Goal: Transaction & Acquisition: Book appointment/travel/reservation

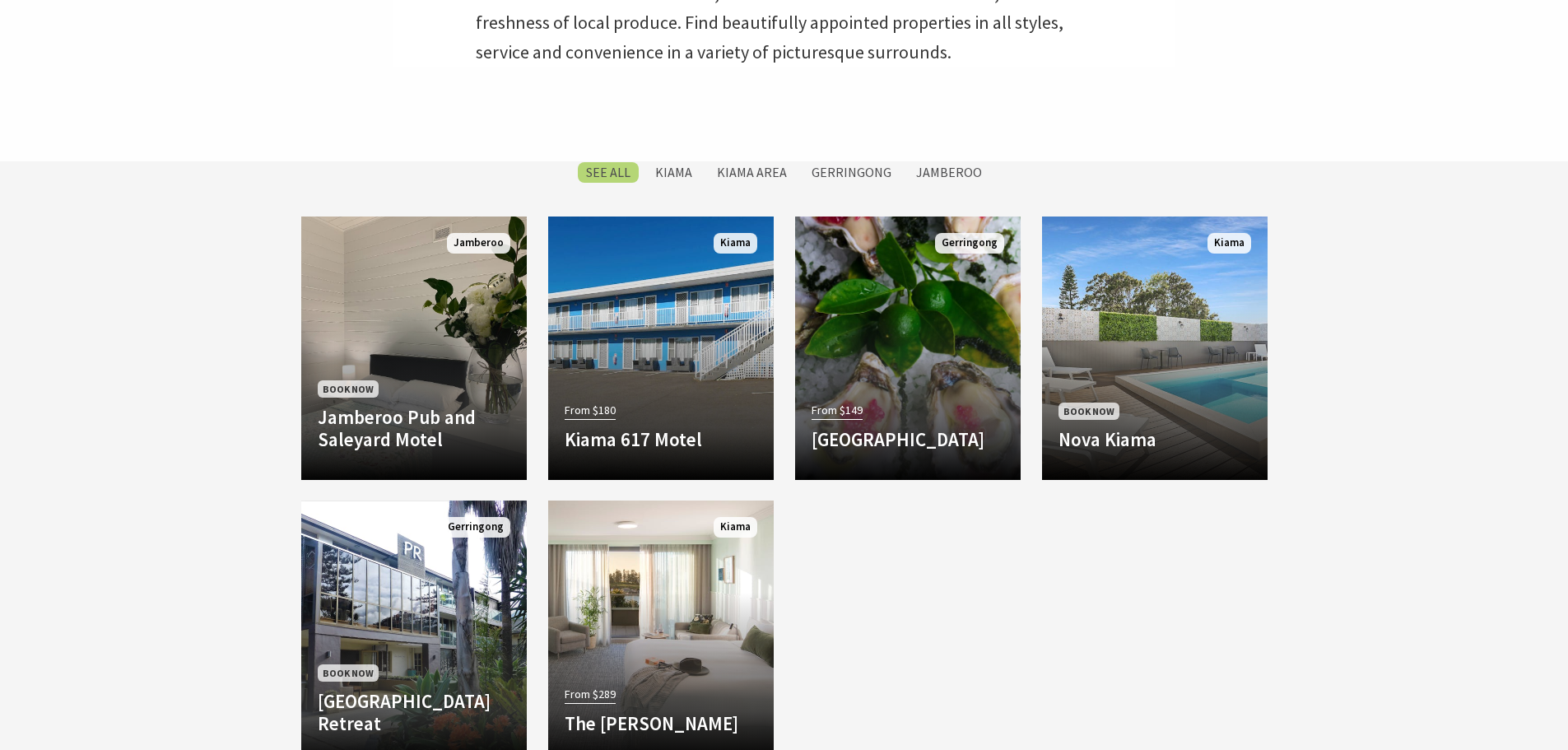
scroll to position [659, 0]
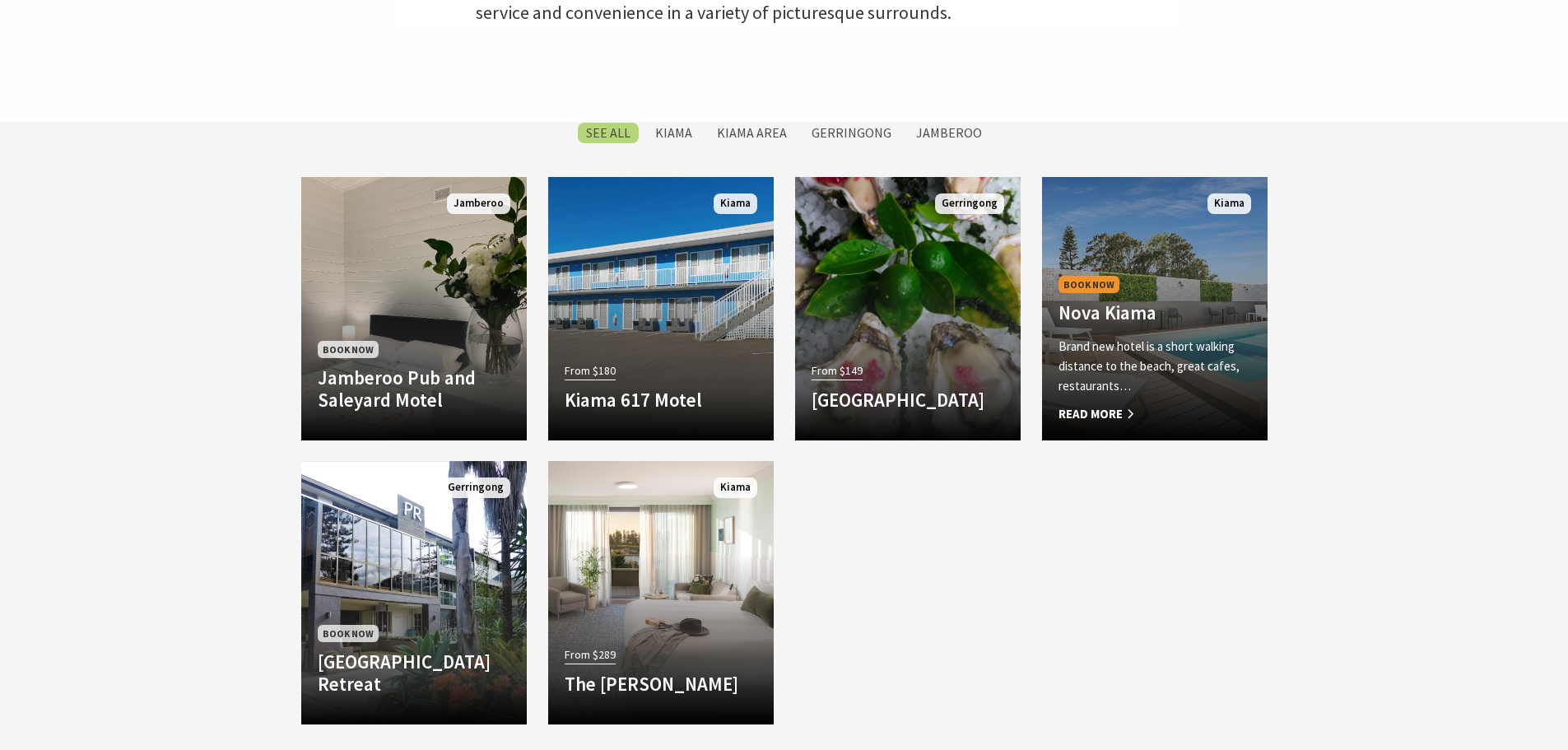
click at [1167, 360] on p "Brand new hotel is a short walking distance to the beach, great cafes, restaura…" at bounding box center [1154, 366] width 192 height 59
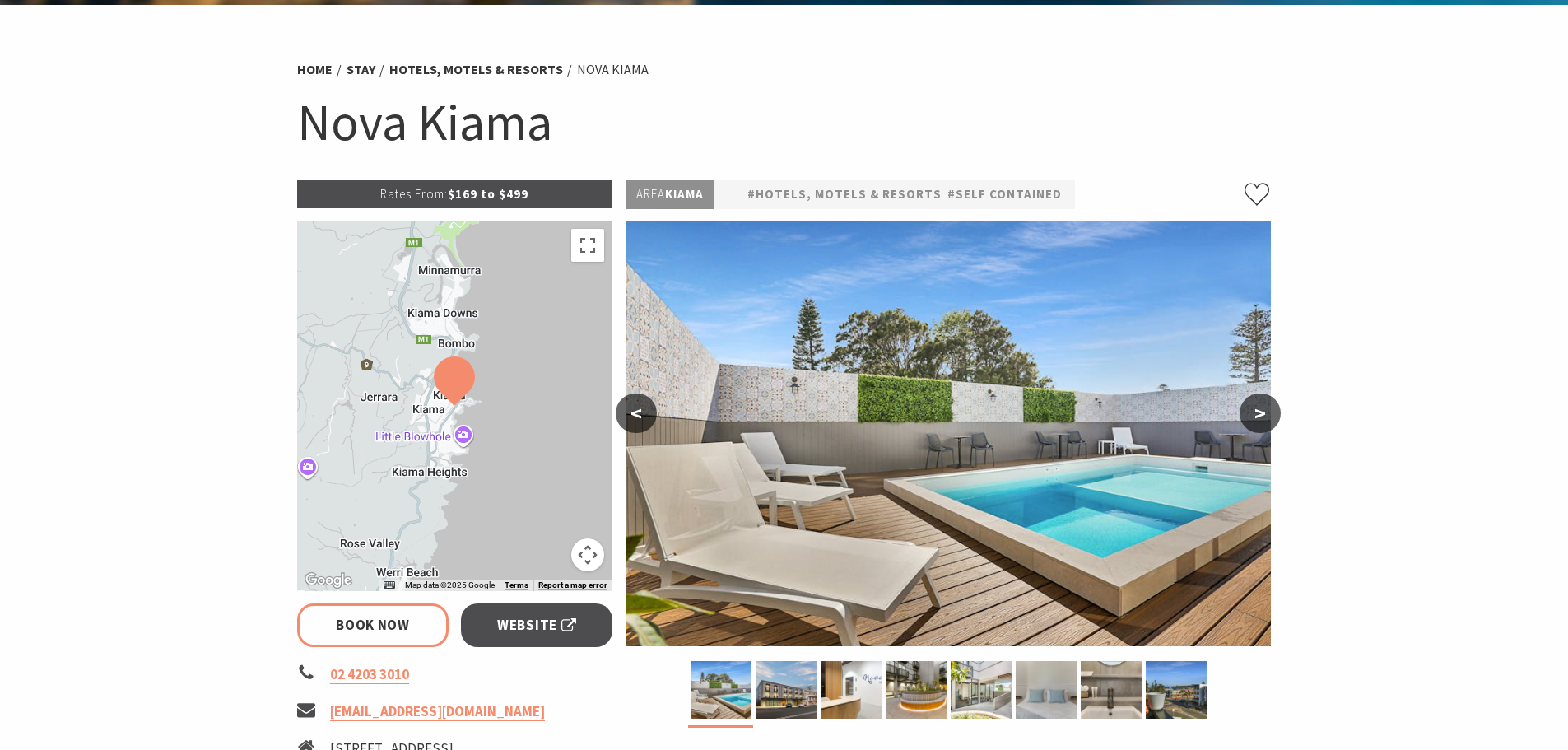
scroll to position [247, 0]
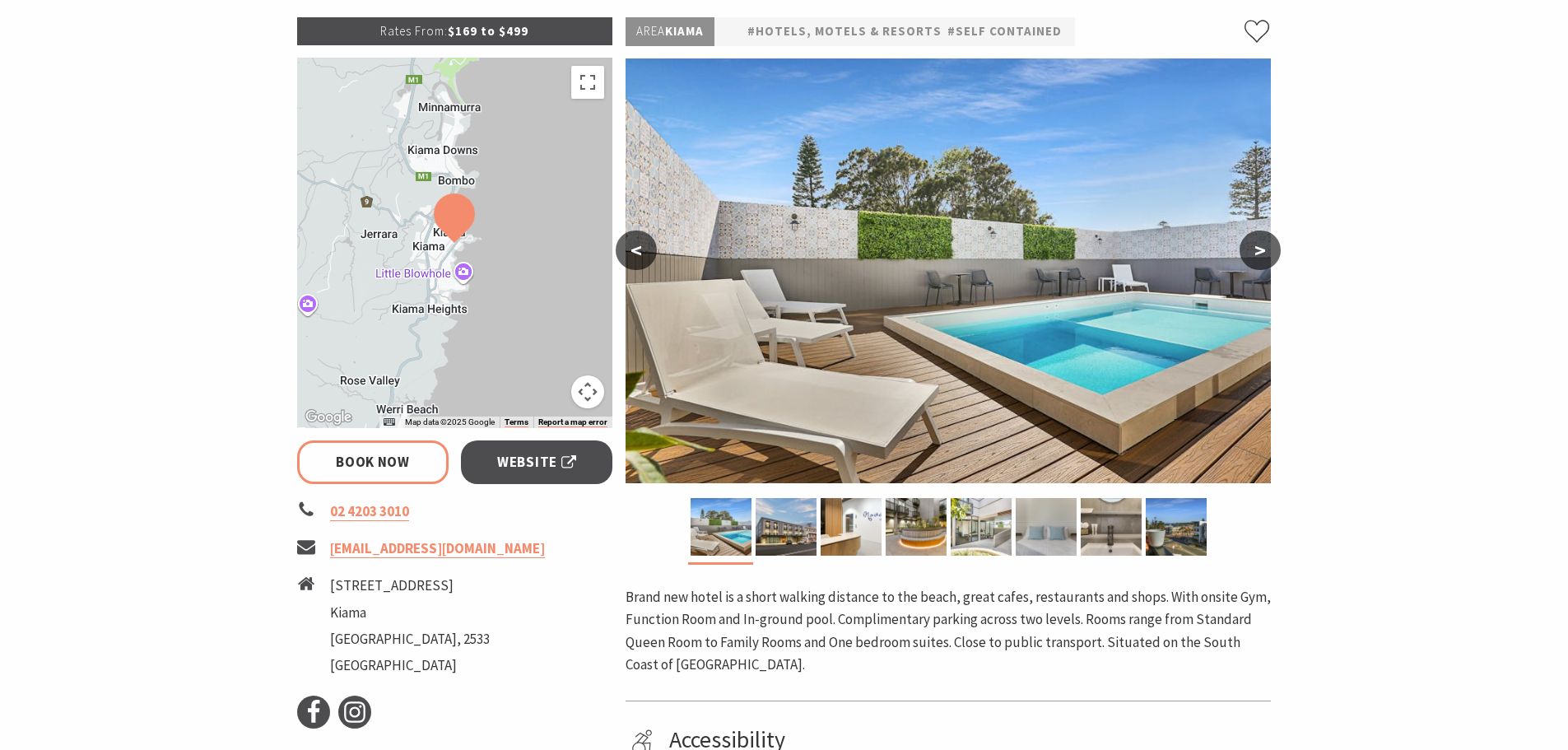
select select "3"
select select "2"
click at [358, 461] on link "Book Now" at bounding box center [373, 462] width 153 height 44
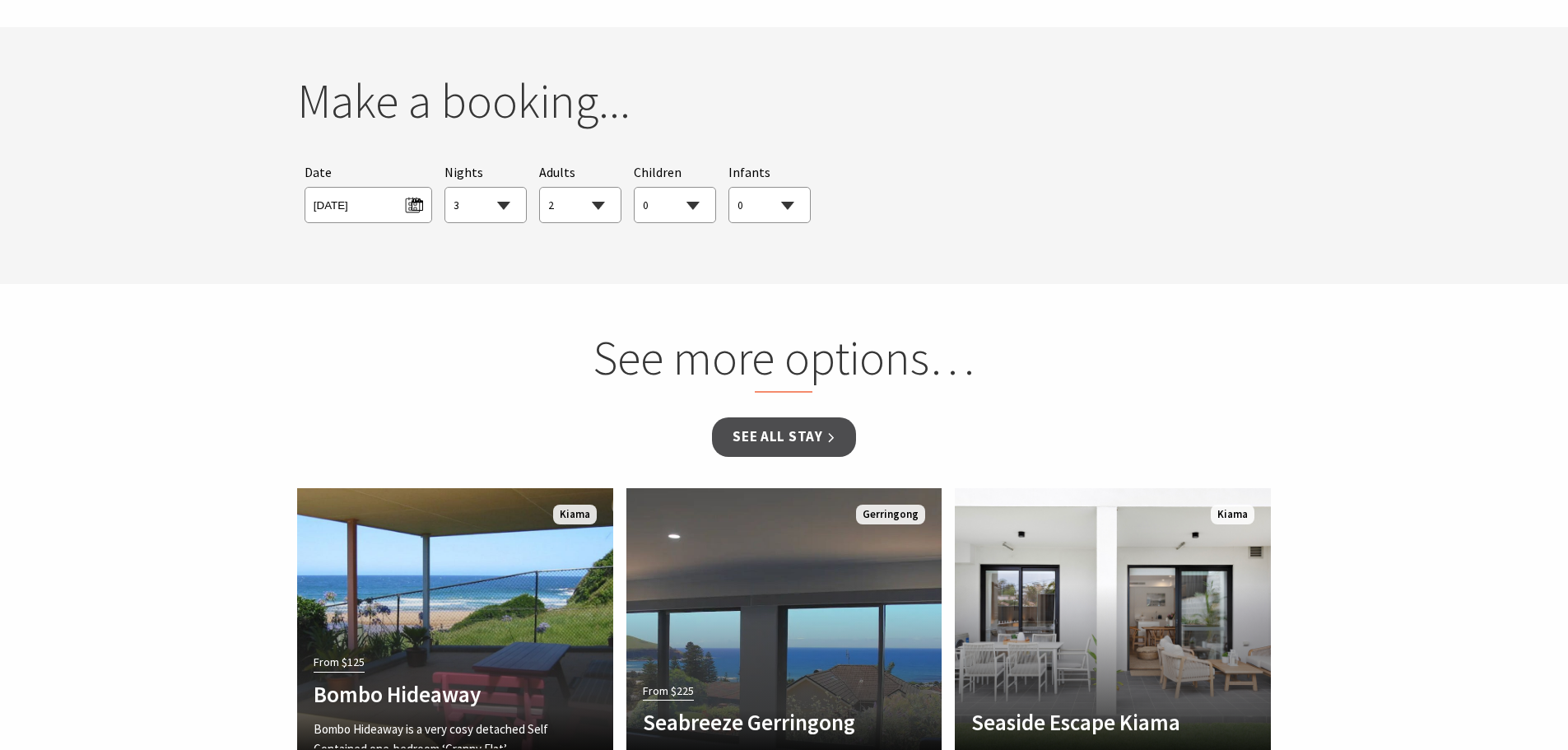
scroll to position [1328, 0]
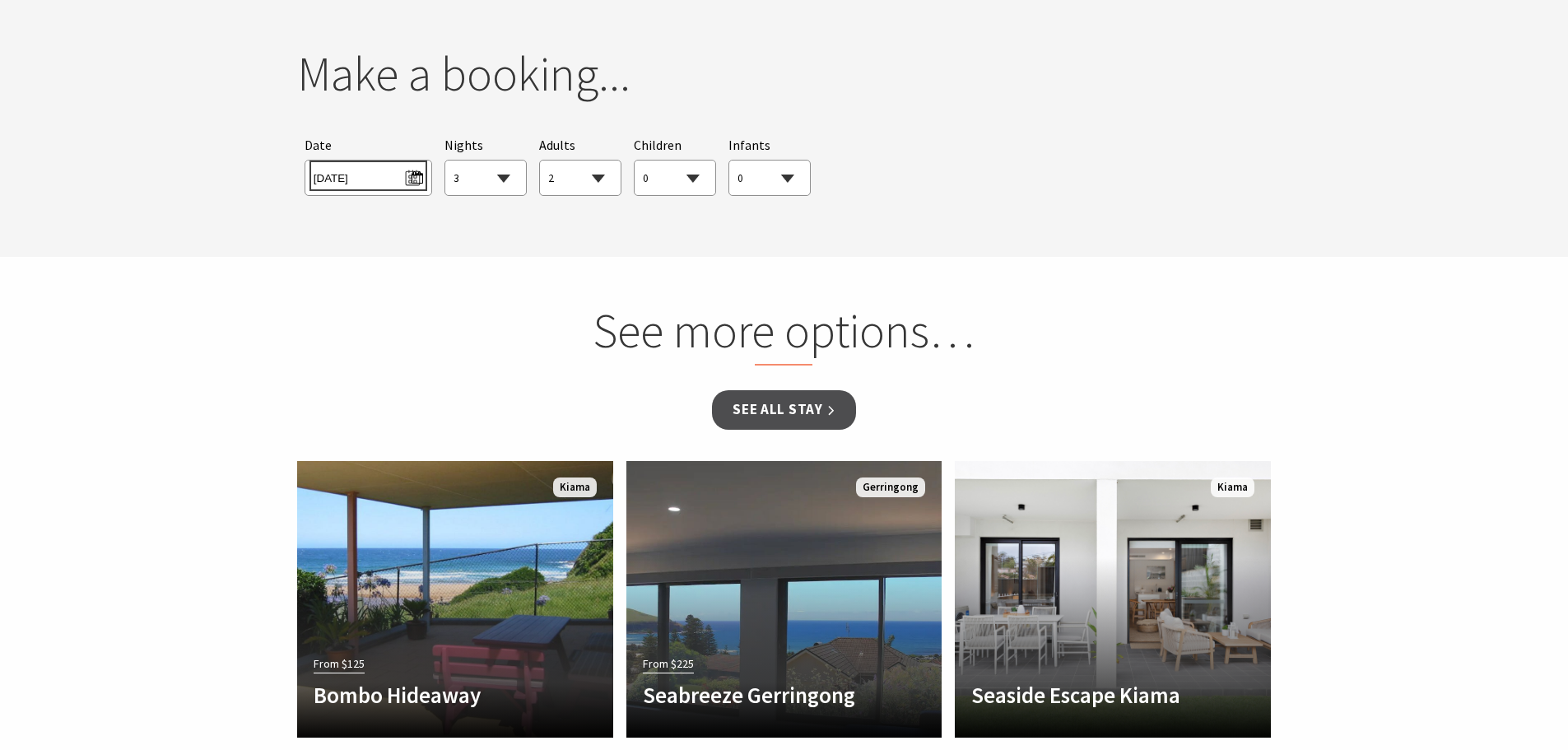
click at [411, 179] on span "Fri 03/10/2025" at bounding box center [368, 176] width 109 height 22
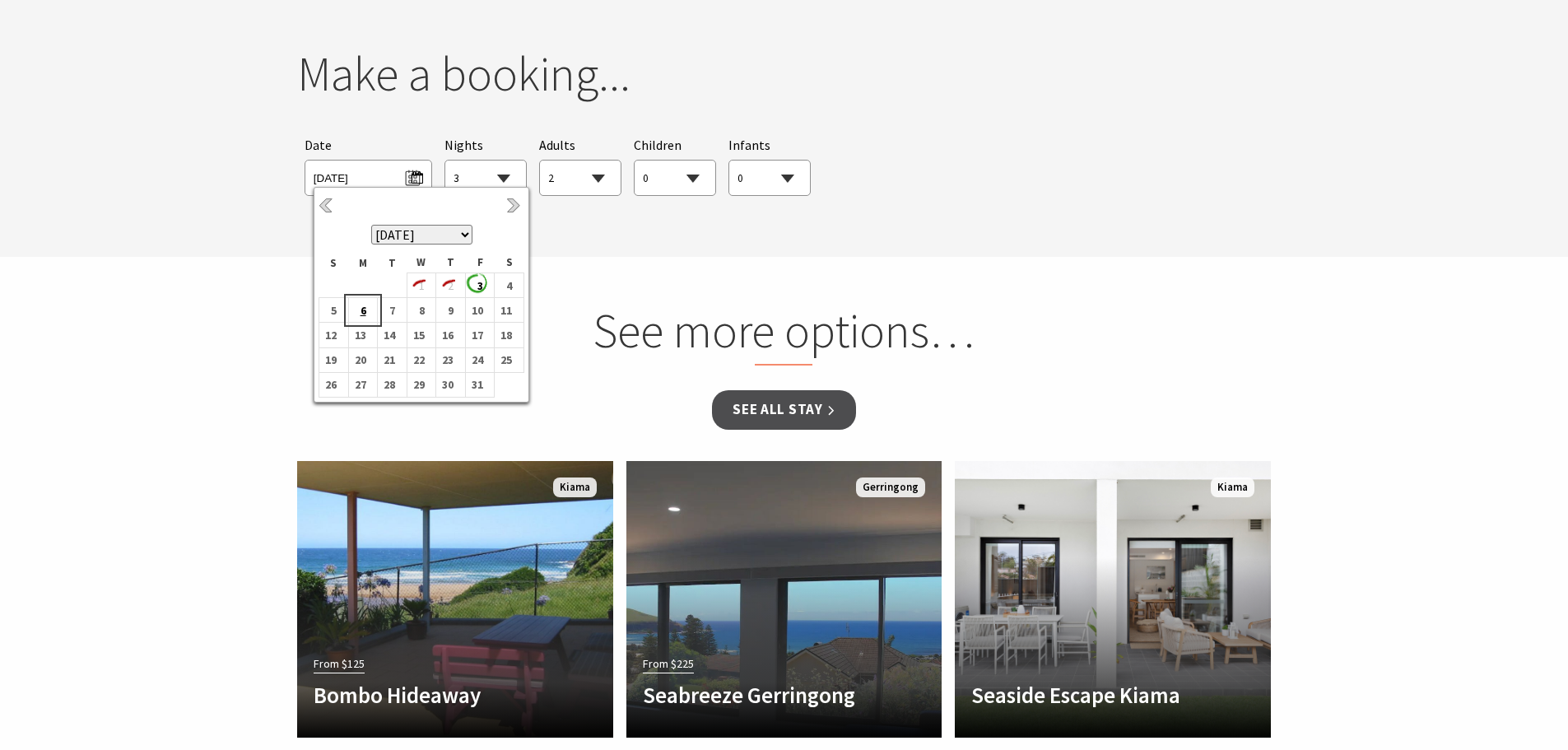
click at [360, 316] on b "6" at bounding box center [359, 310] width 22 height 22
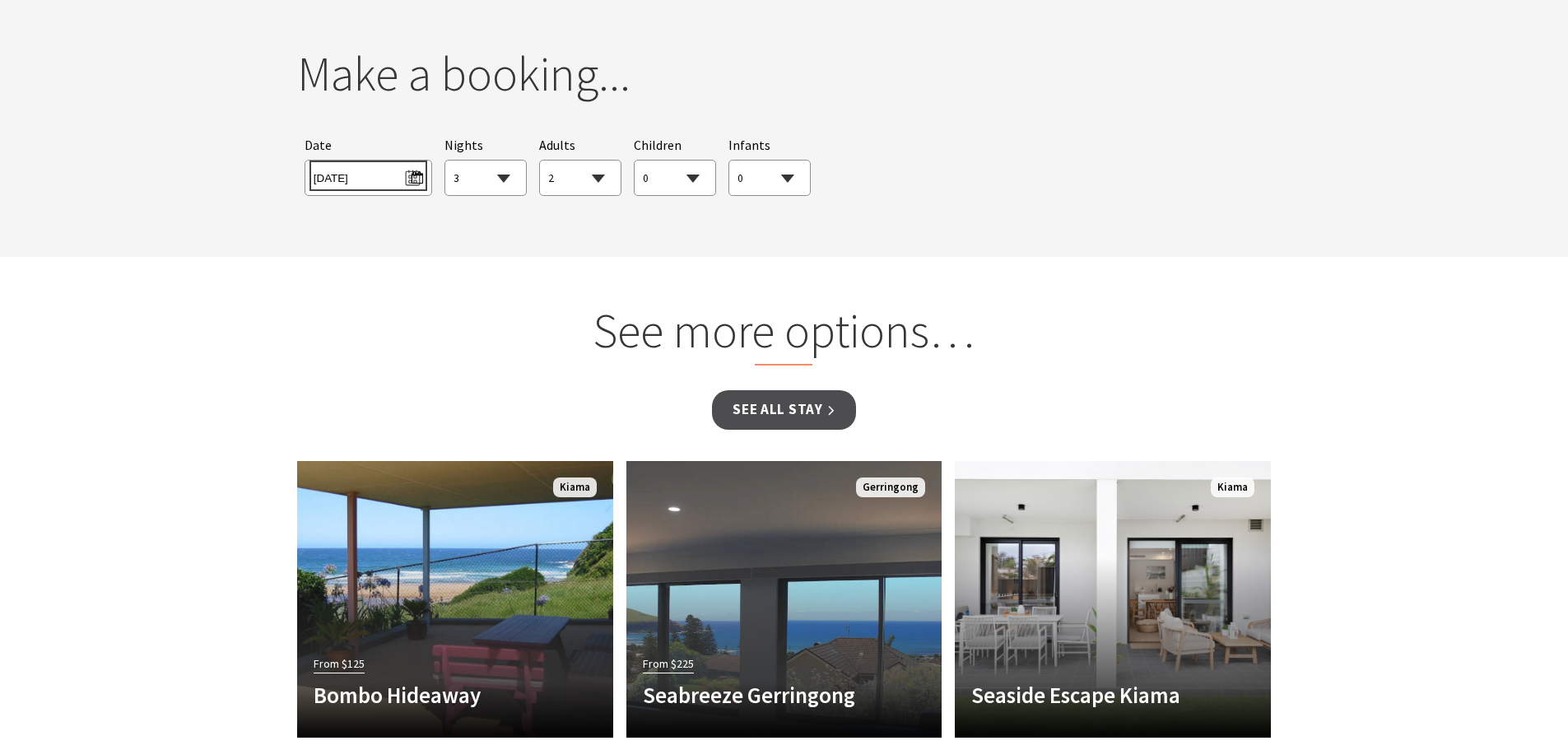
click at [415, 178] on span "Mon 06/10/2025" at bounding box center [368, 176] width 109 height 22
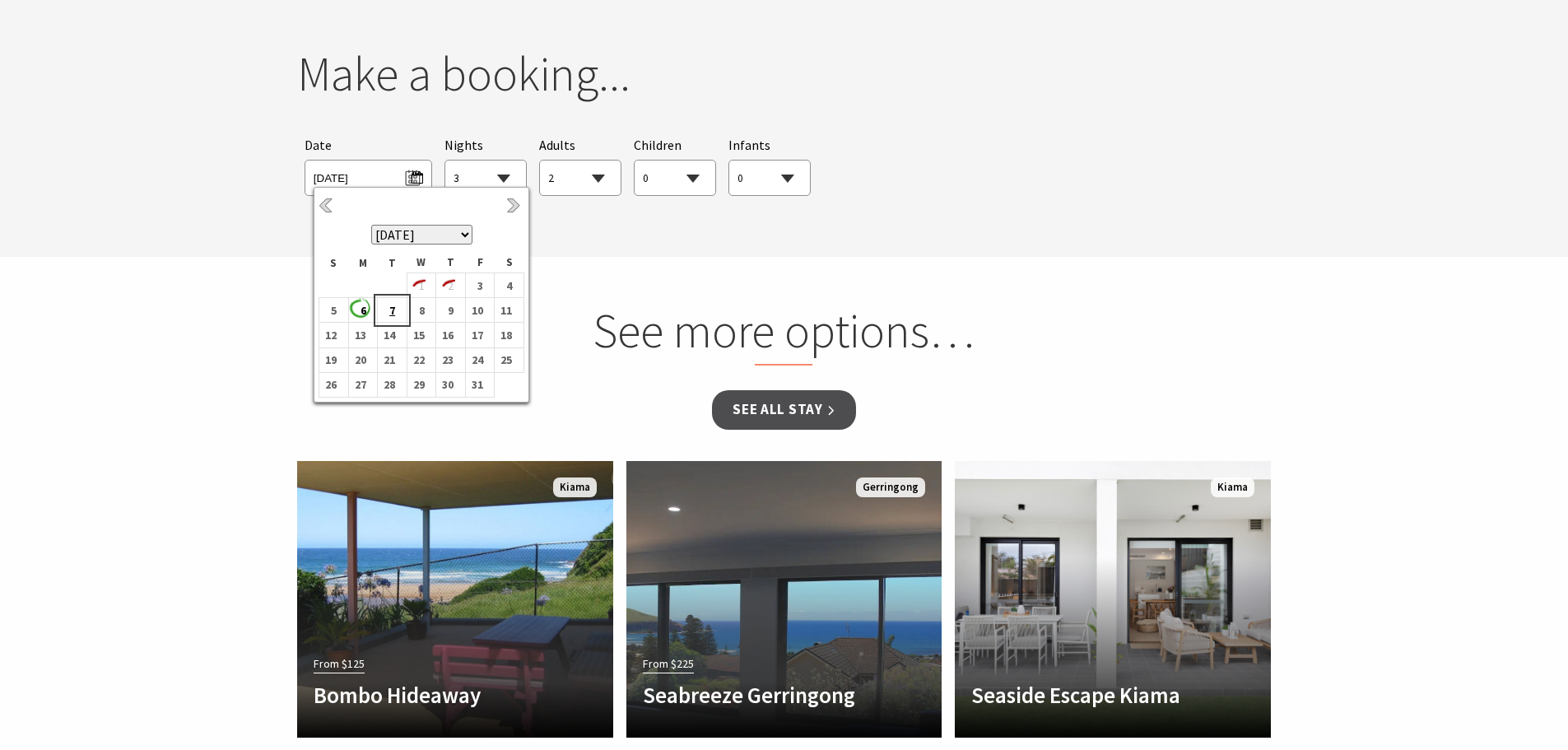
click at [389, 311] on b "7" at bounding box center [388, 310] width 22 height 22
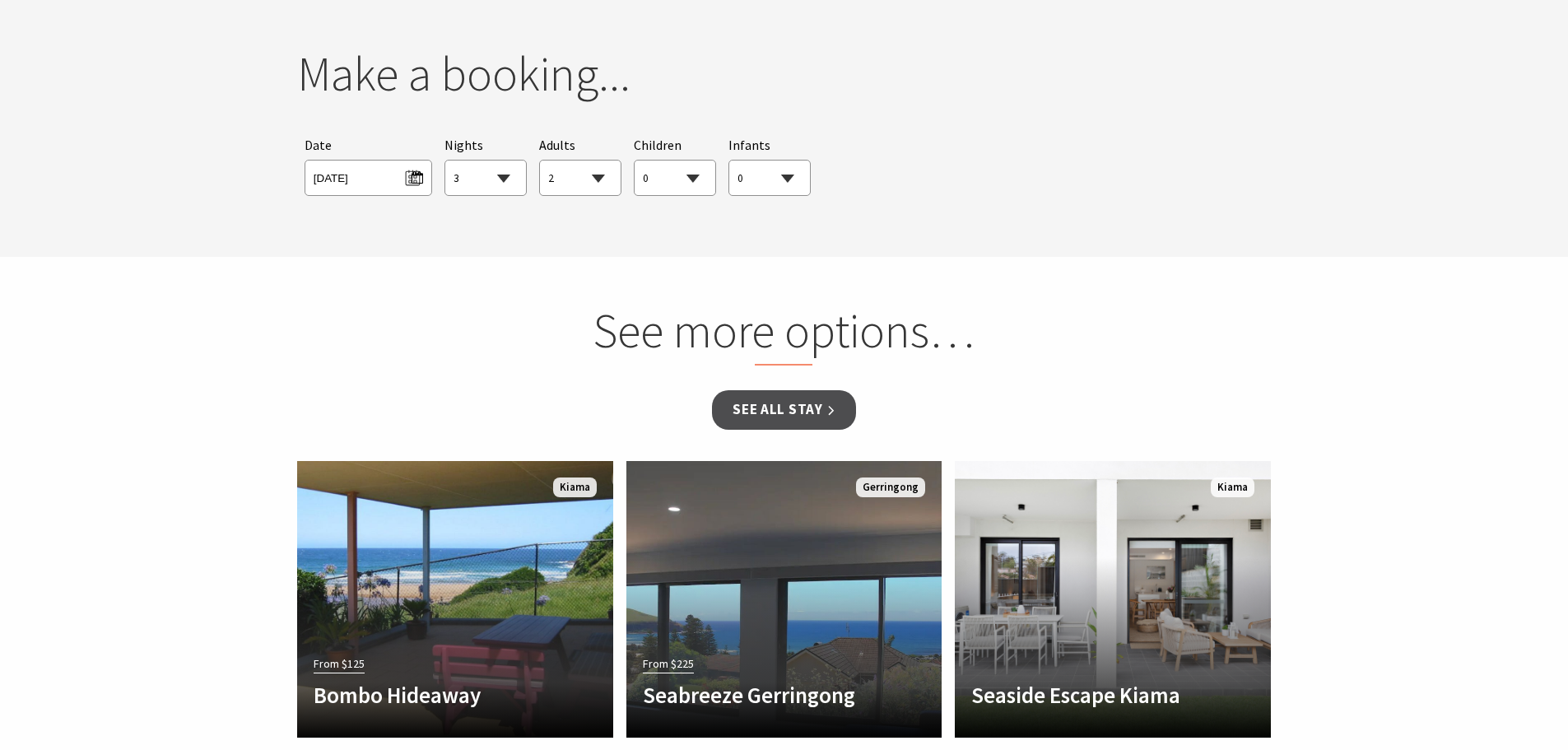
click at [479, 184] on select "1 2 3 4 5 6 7 8 9 10 11 12 13 14 15 16 17 18 19 20 21 22 23 24 25 26 27 28 29 30" at bounding box center [486, 178] width 81 height 36
select select "1"
click at [446, 160] on select "1 2 3 4 5 6 7 8 9 10 11 12 13 14 15 16 17 18 19 20 21 22 23 24 25 26 27 28 29 30" at bounding box center [486, 178] width 81 height 36
click at [594, 173] on select "0 1 2 3 4 5 6 7 8 9 10 11 12 13 14 15 16 17 18 19 20 21 22 23 24 25 26 27 28 29…" at bounding box center [580, 178] width 81 height 36
select select "1"
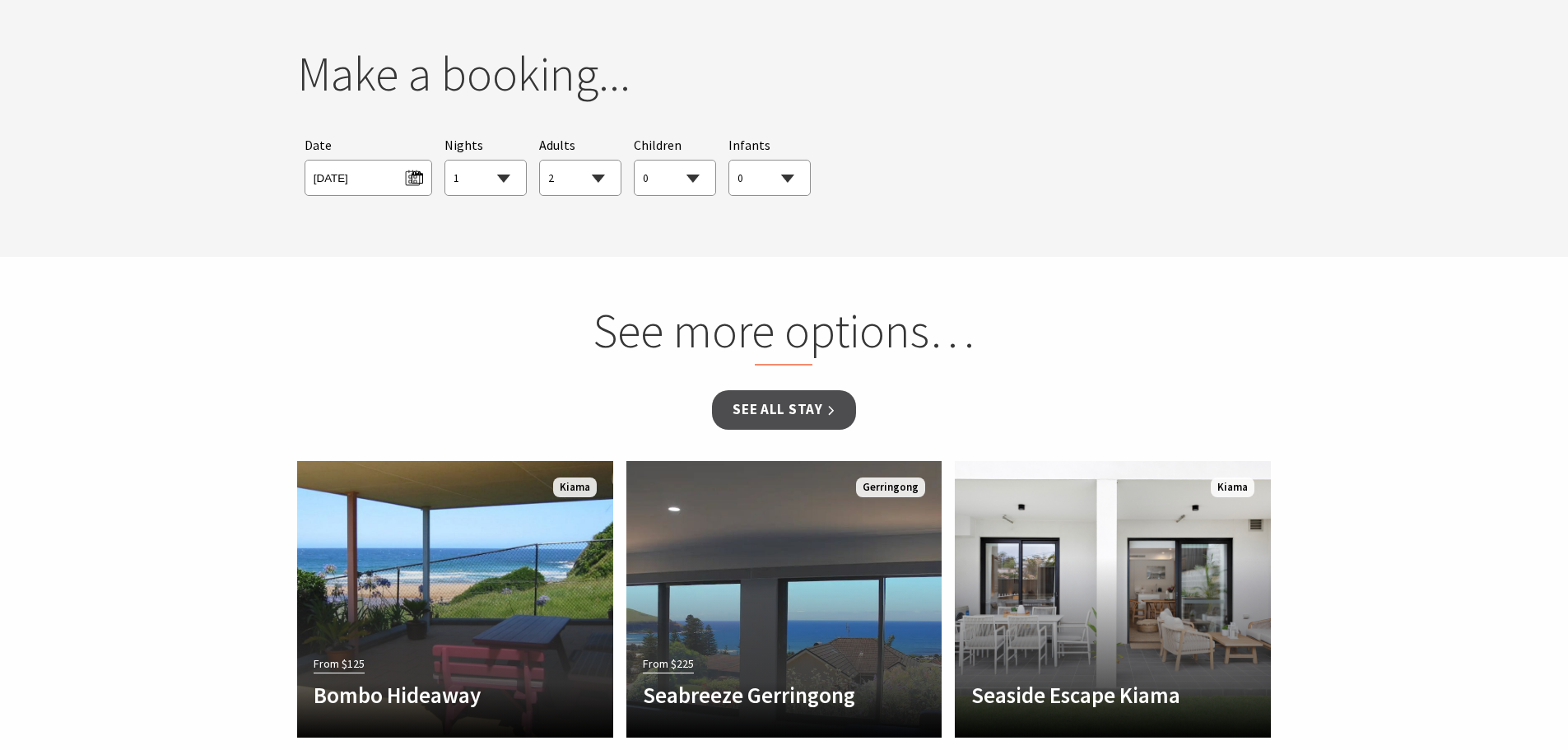
click at [540, 160] on select "0 1 2 3 4 5 6 7 8 9 10 11 12 13 14 15 16 17 18 19 20 21 22 23 24 25 26 27 28 29…" at bounding box center [580, 178] width 81 height 36
click at [817, 409] on link "See all Stay" at bounding box center [784, 409] width 143 height 39
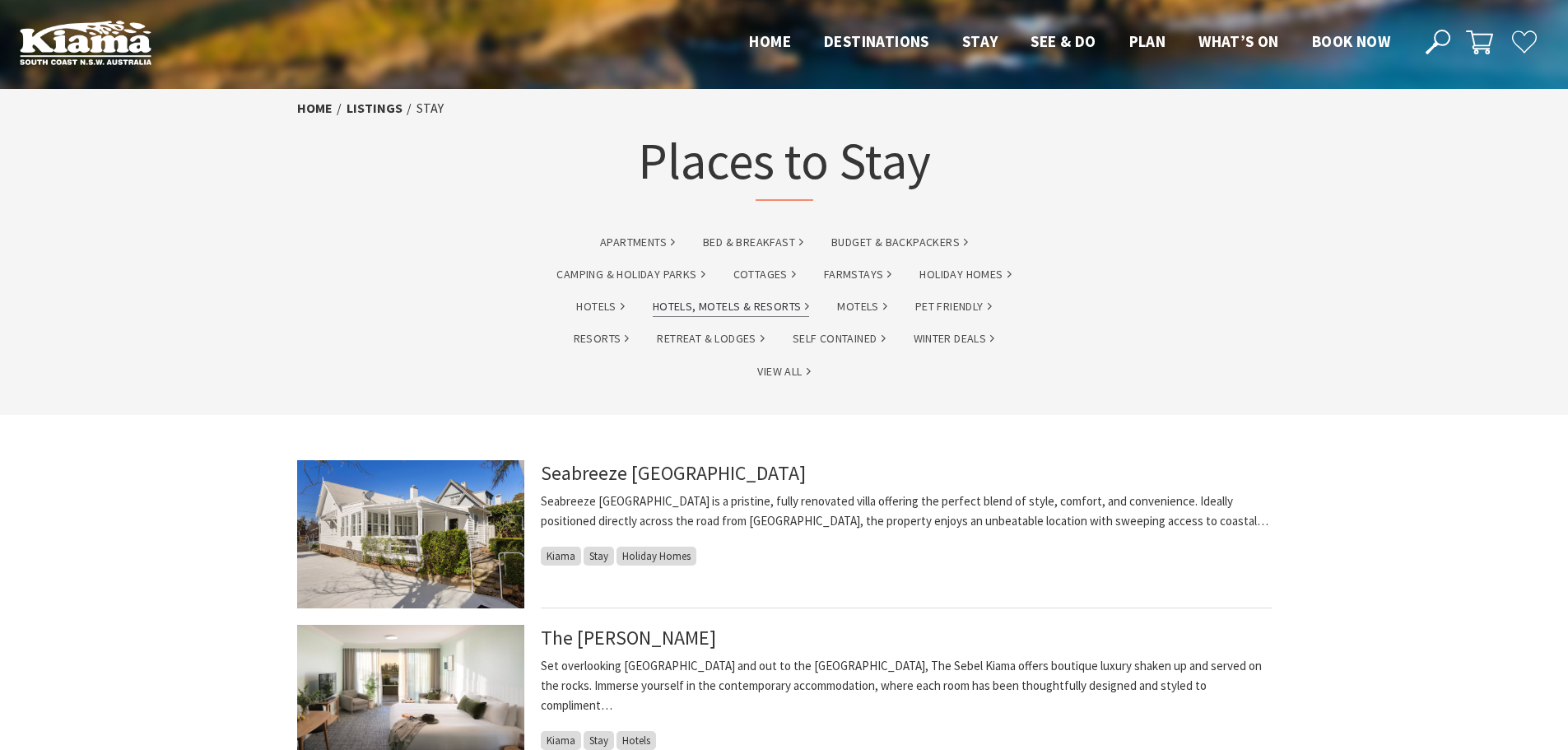
click at [746, 304] on link "Hotels, Motels & Resorts" at bounding box center [731, 307] width 157 height 19
click at [789, 304] on link "Hotels, Motels & Resorts" at bounding box center [731, 307] width 157 height 19
click at [804, 302] on link "Hotels, Motels & Resorts" at bounding box center [731, 307] width 157 height 19
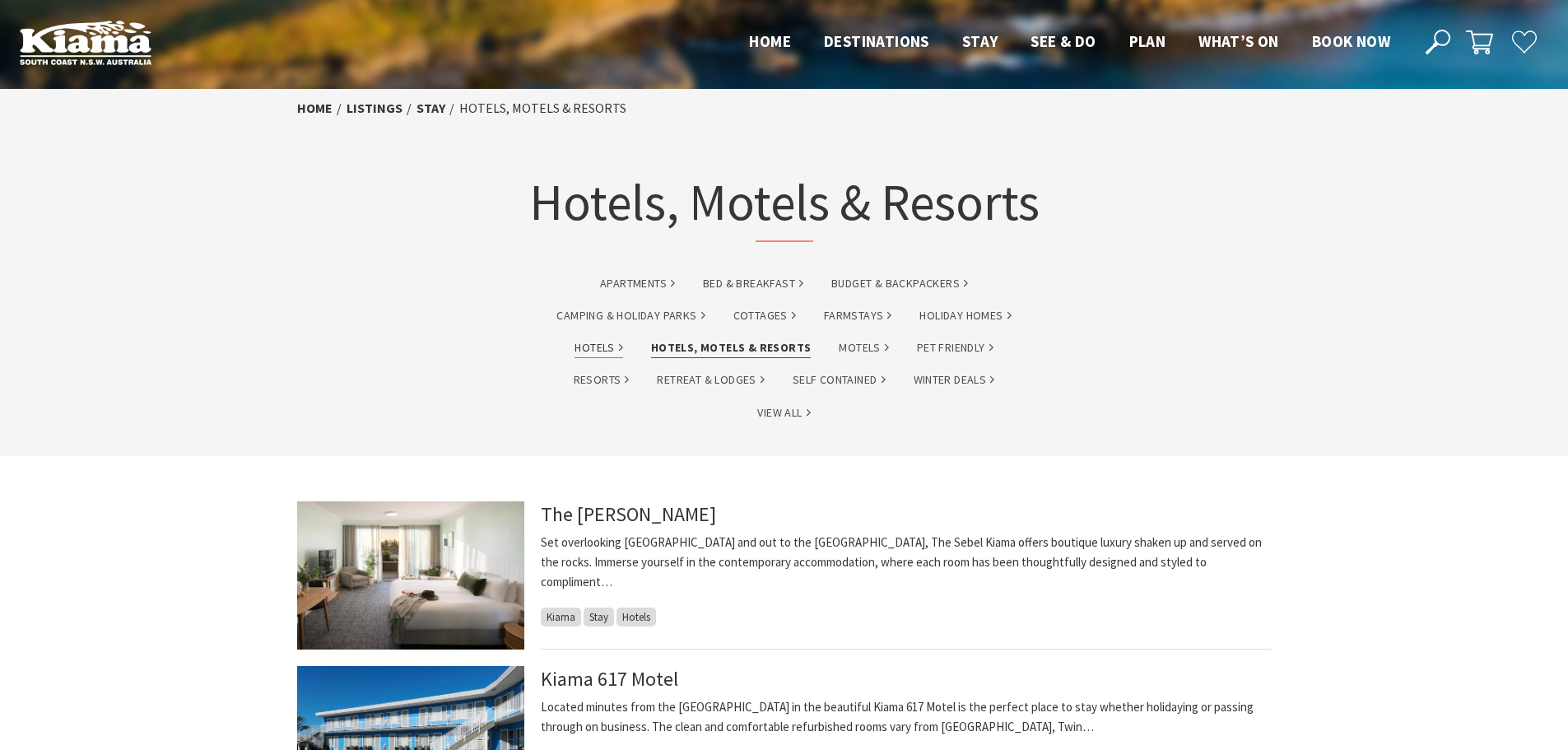
click at [611, 345] on link "Hotels" at bounding box center [598, 347] width 47 height 19
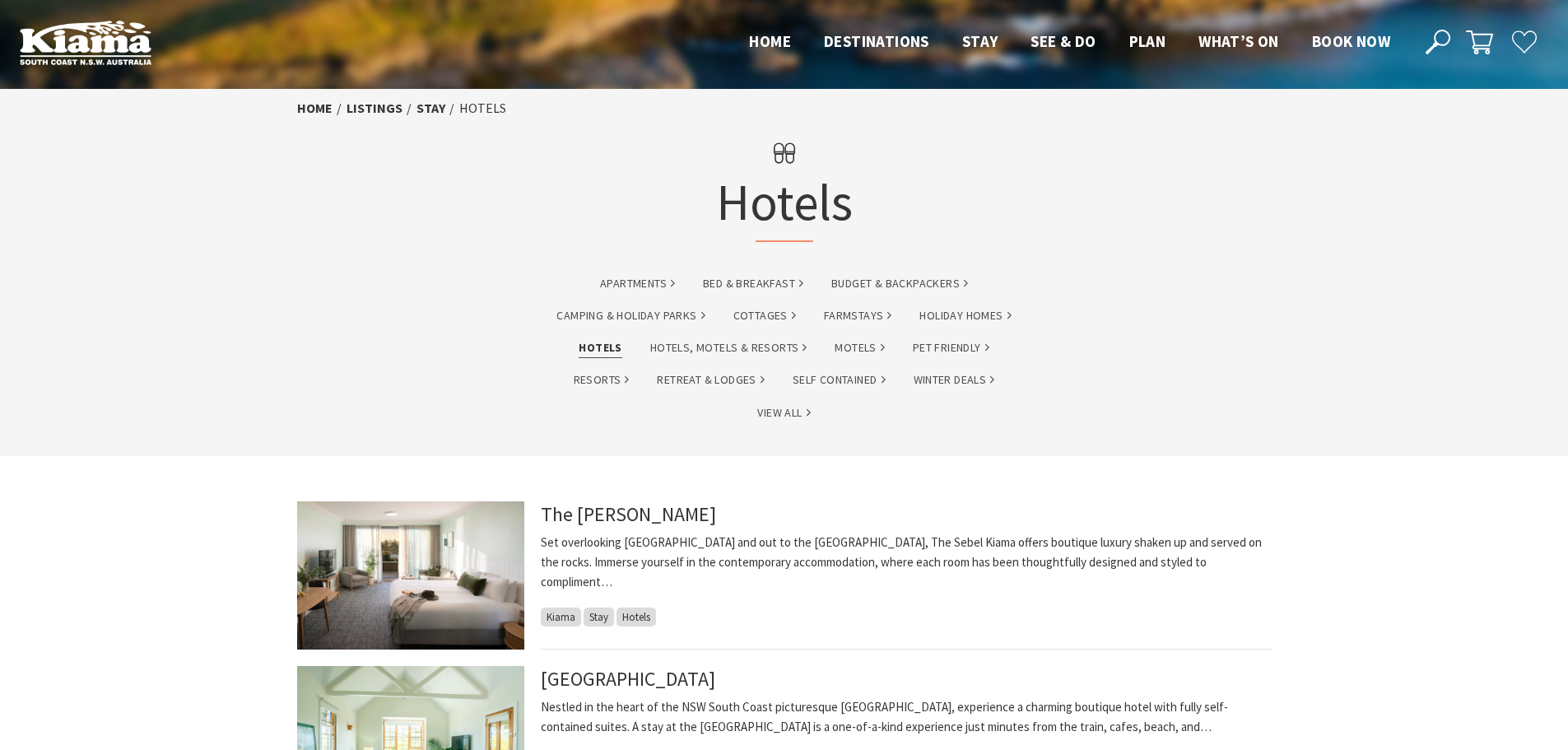
click at [597, 351] on link "Hotels" at bounding box center [600, 347] width 43 height 19
